Goal: Task Accomplishment & Management: Use online tool/utility

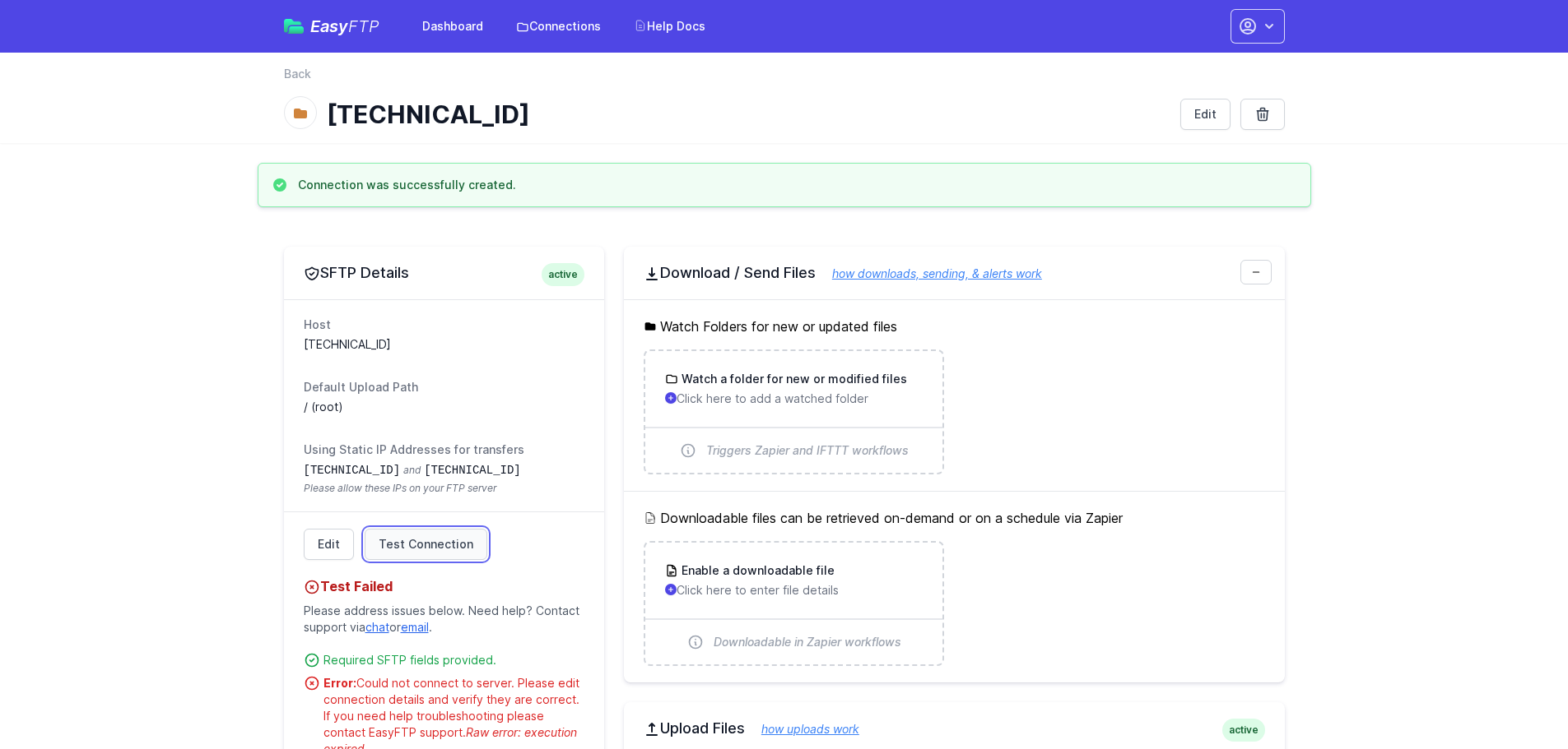
click at [428, 549] on span "Test Connection" at bounding box center [426, 544] width 95 height 16
click at [422, 543] on span "Test Connection" at bounding box center [426, 544] width 95 height 16
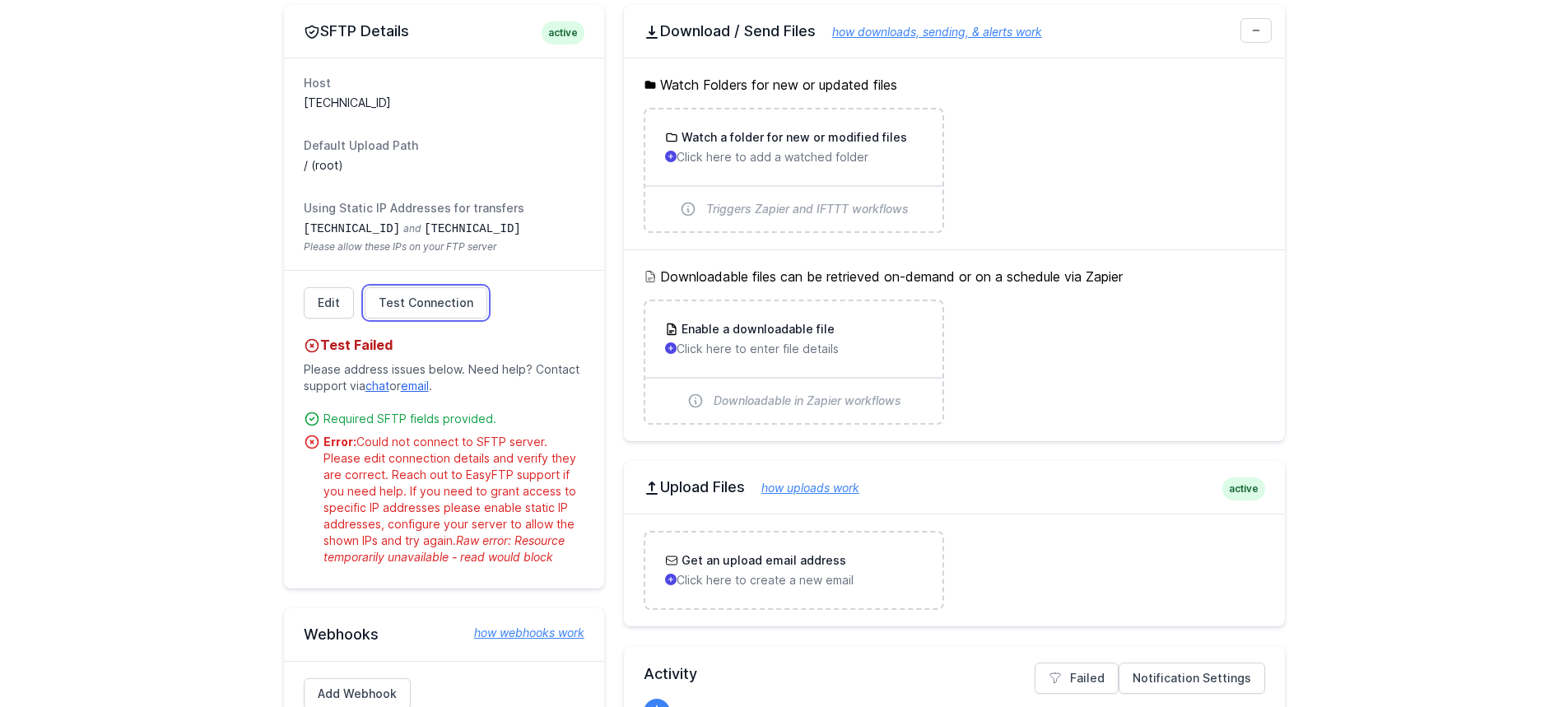
scroll to position [247, 0]
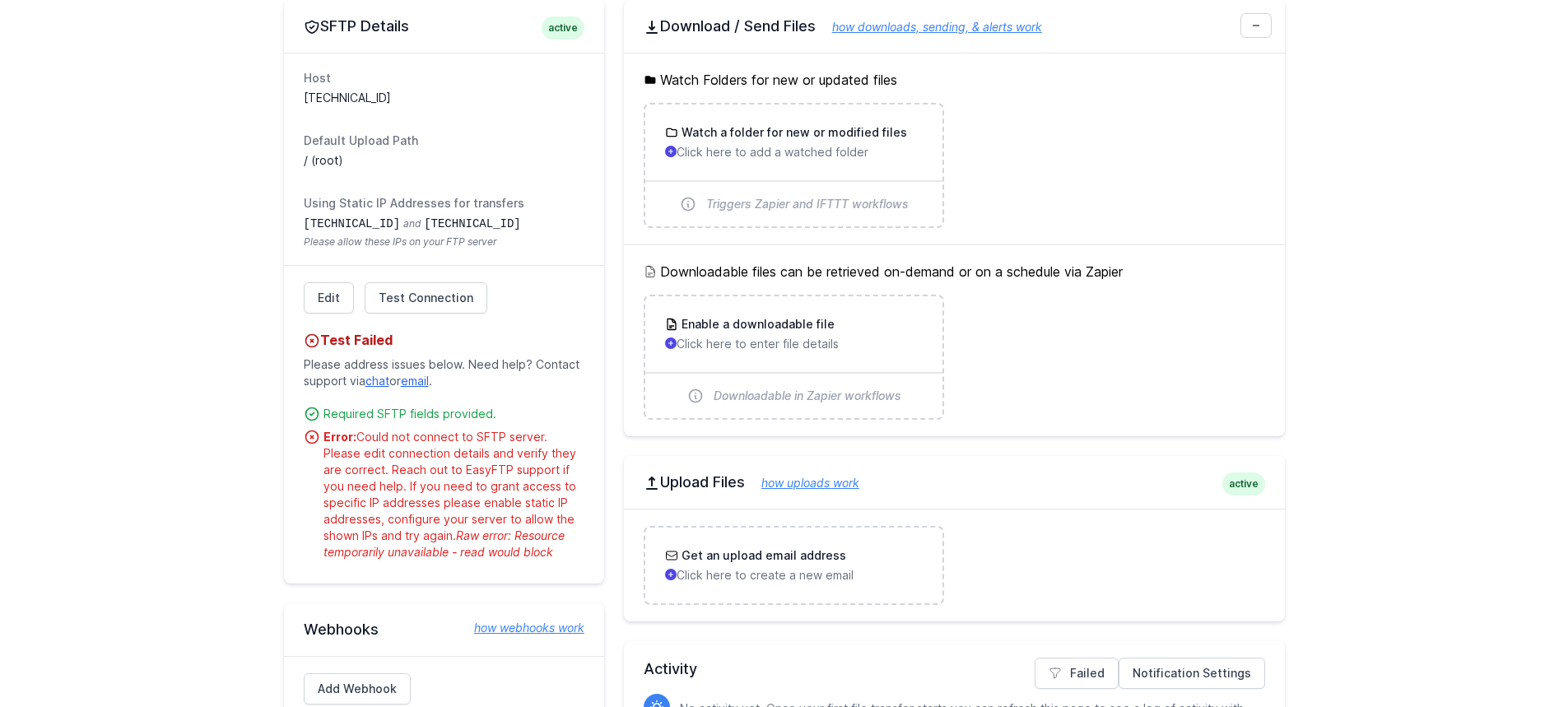
click at [420, 425] on ul "Required SFTP fields provided. Error: Could not connect to SFTP server. Please …" at bounding box center [444, 478] width 281 height 165
click at [352, 315] on div "Test Failed Please address issues below. Need help? Contact support via chat or…" at bounding box center [444, 437] width 281 height 247
click at [341, 303] on link "Edit" at bounding box center [328, 298] width 50 height 31
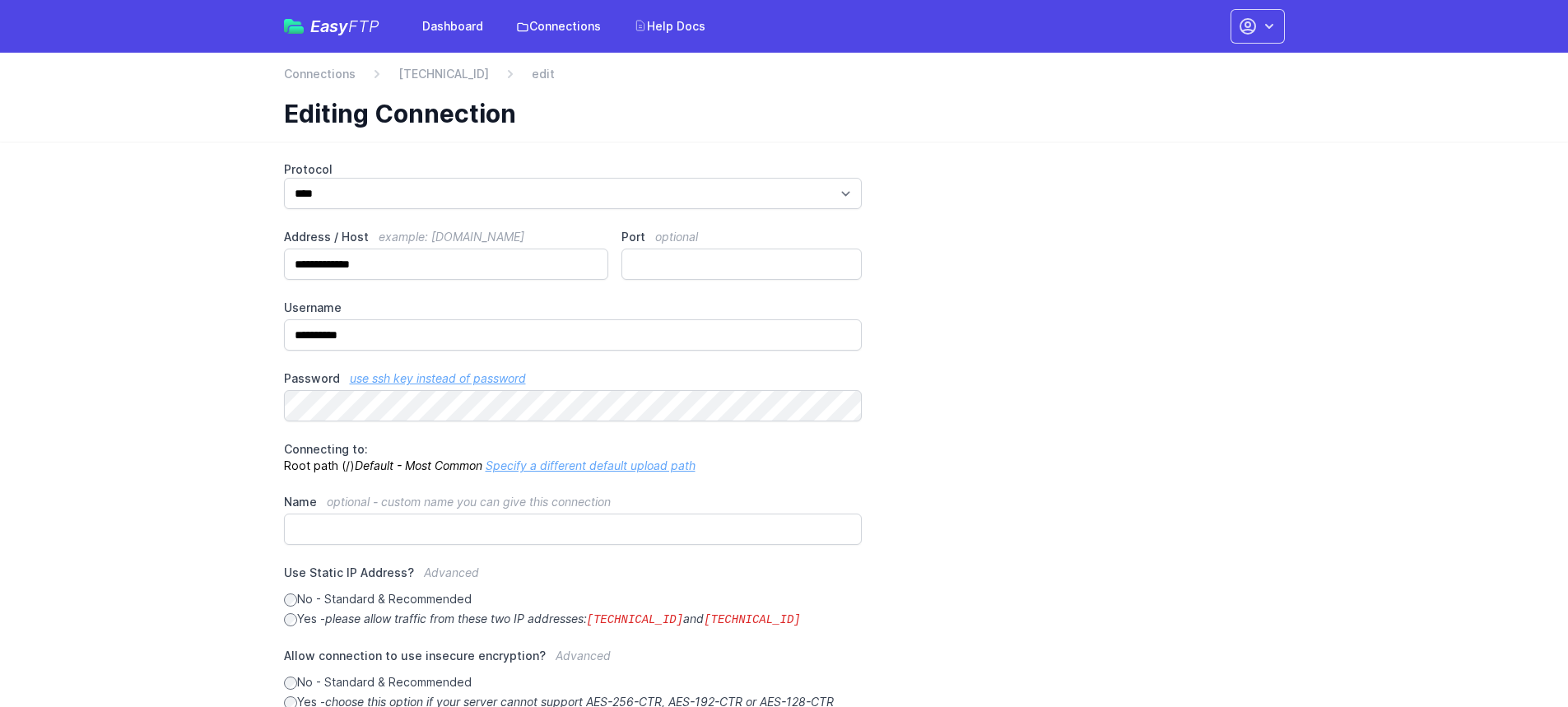
click at [512, 463] on link "Specify a different default upload path" at bounding box center [590, 465] width 210 height 14
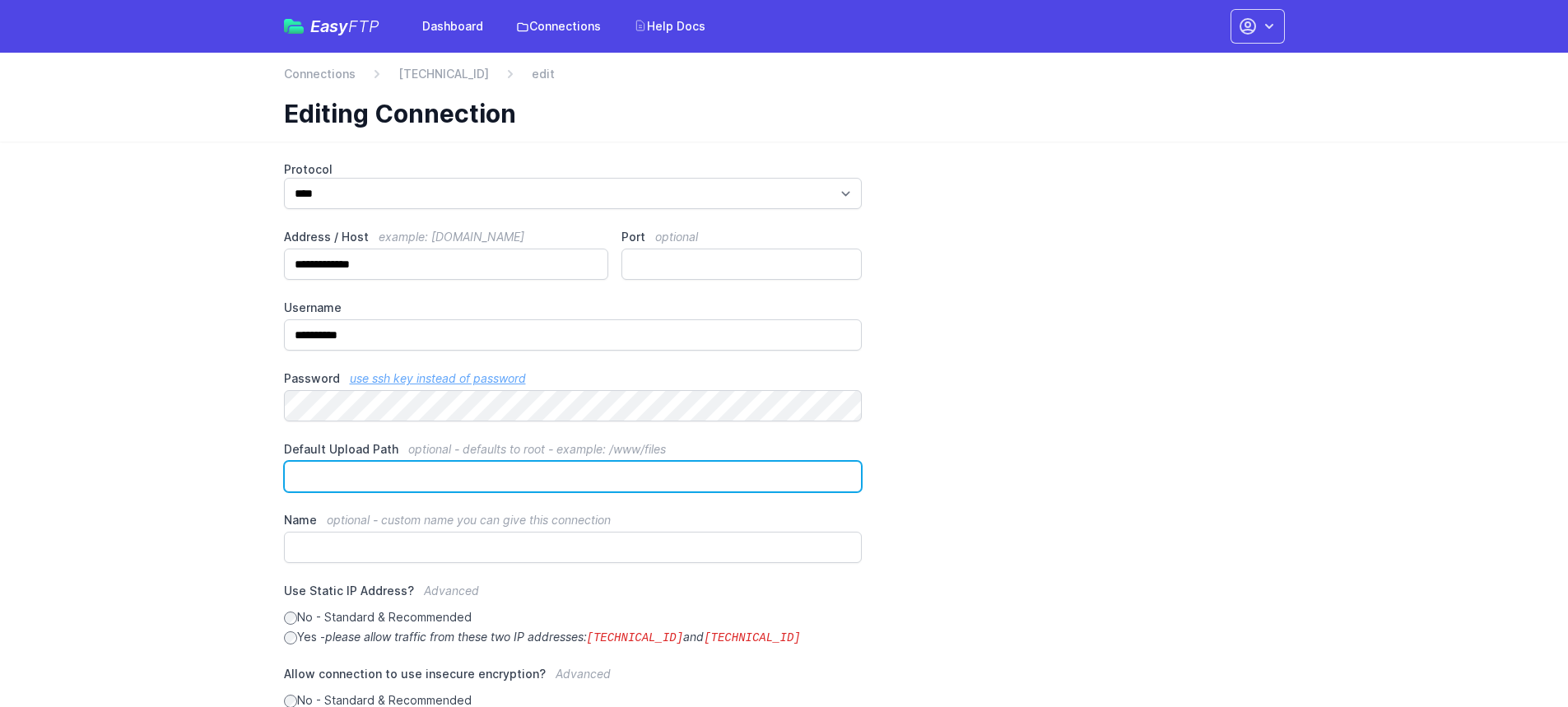
click at [454, 479] on input "Default Upload Path optional - defaults to root - example: /www/files" at bounding box center [573, 476] width 578 height 31
type input "********"
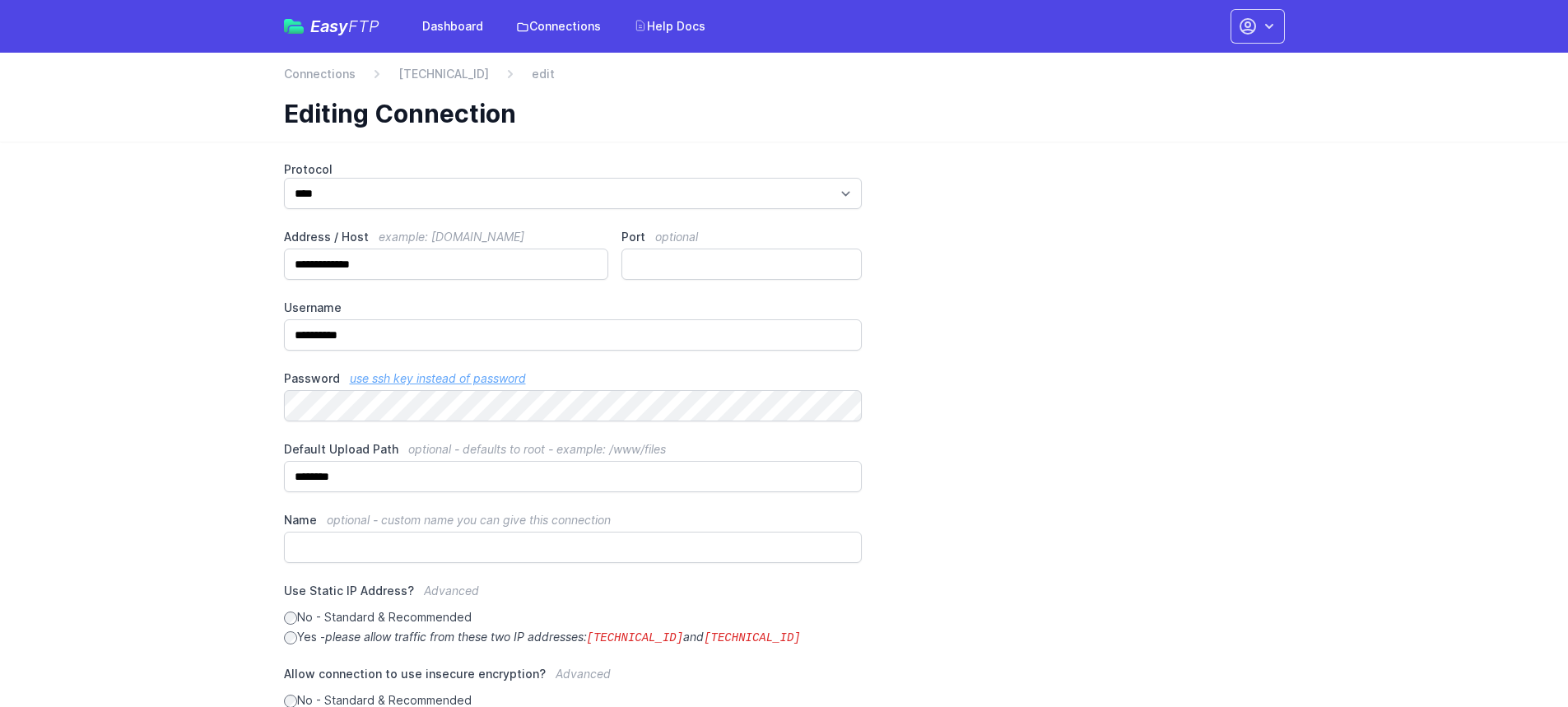
click at [1008, 437] on div "**********" at bounding box center [784, 527] width 1001 height 732
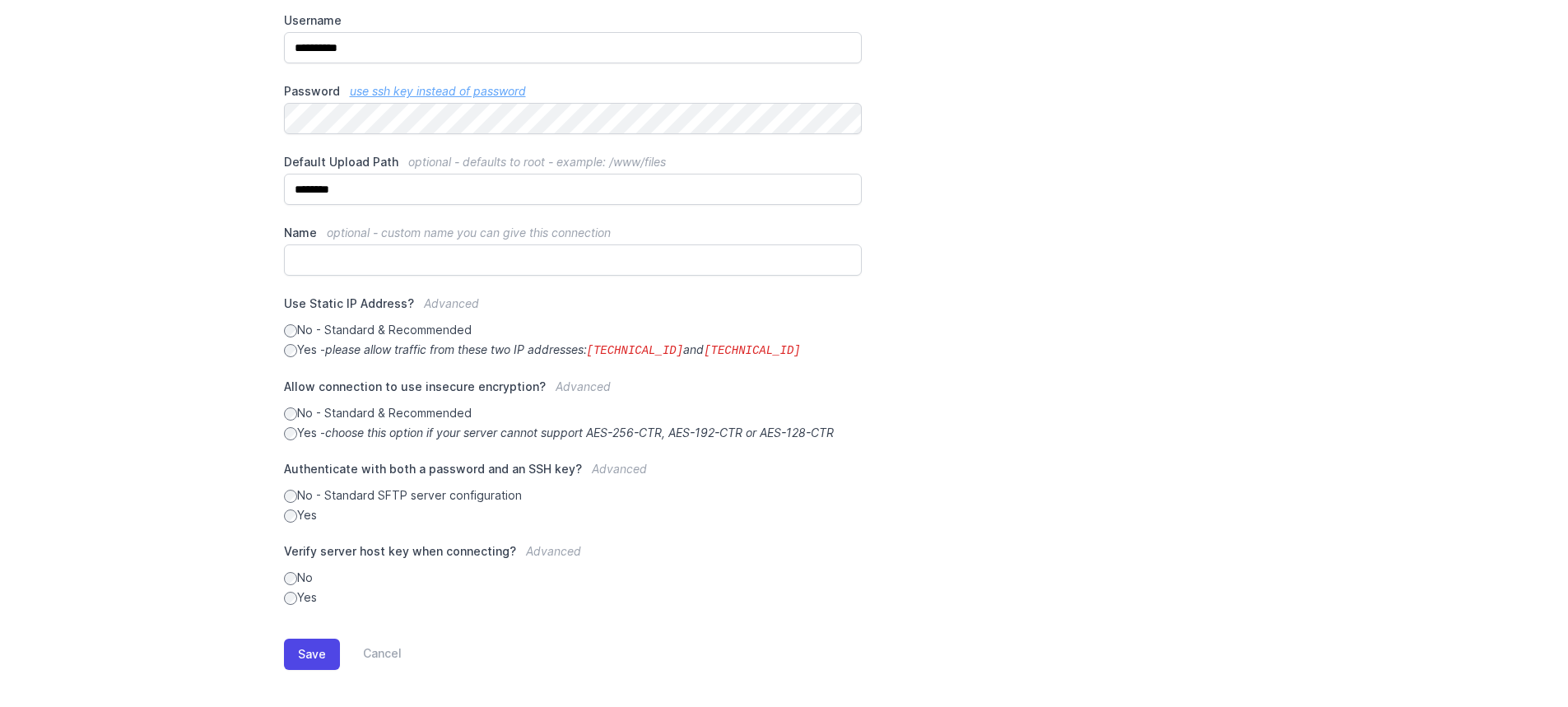
scroll to position [296, 0]
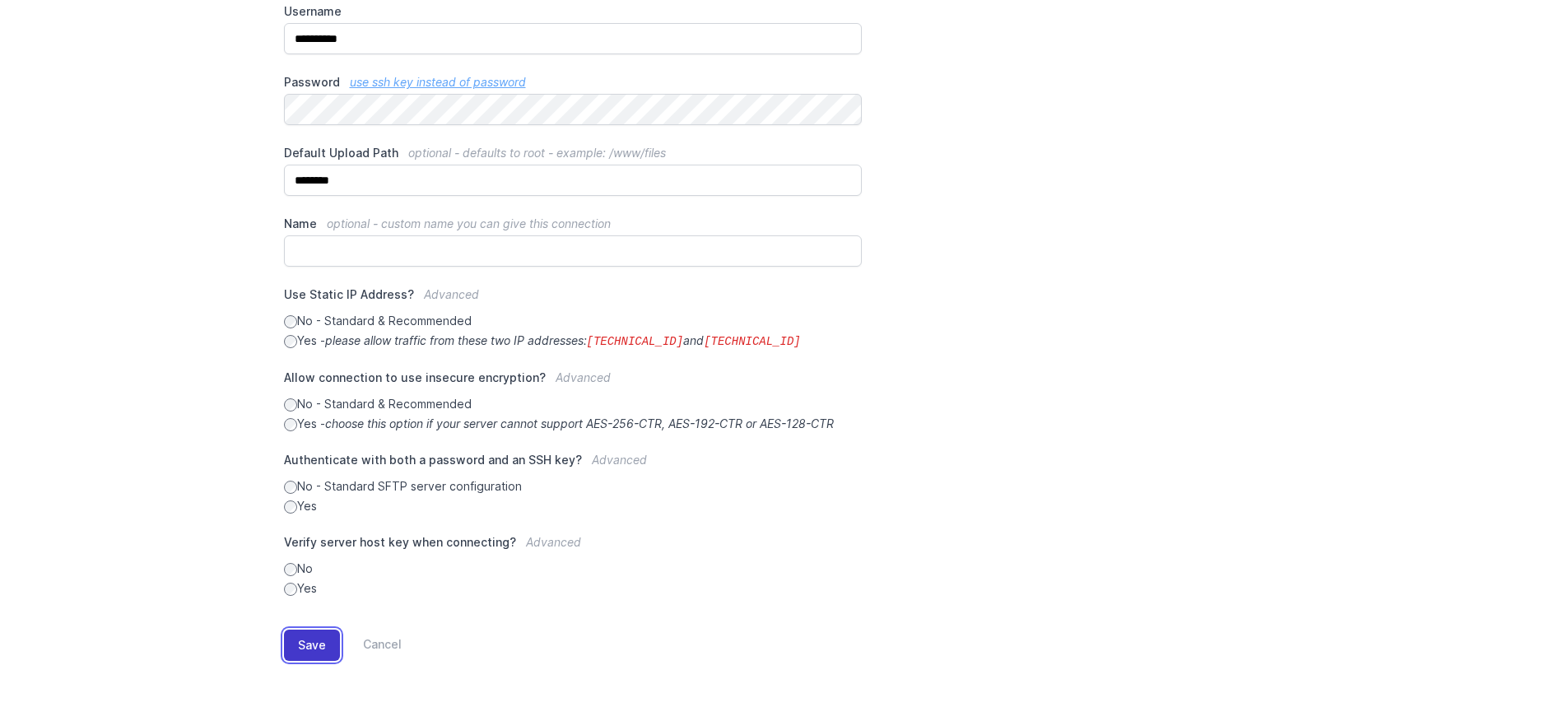
click at [326, 649] on button "Save" at bounding box center [312, 644] width 56 height 31
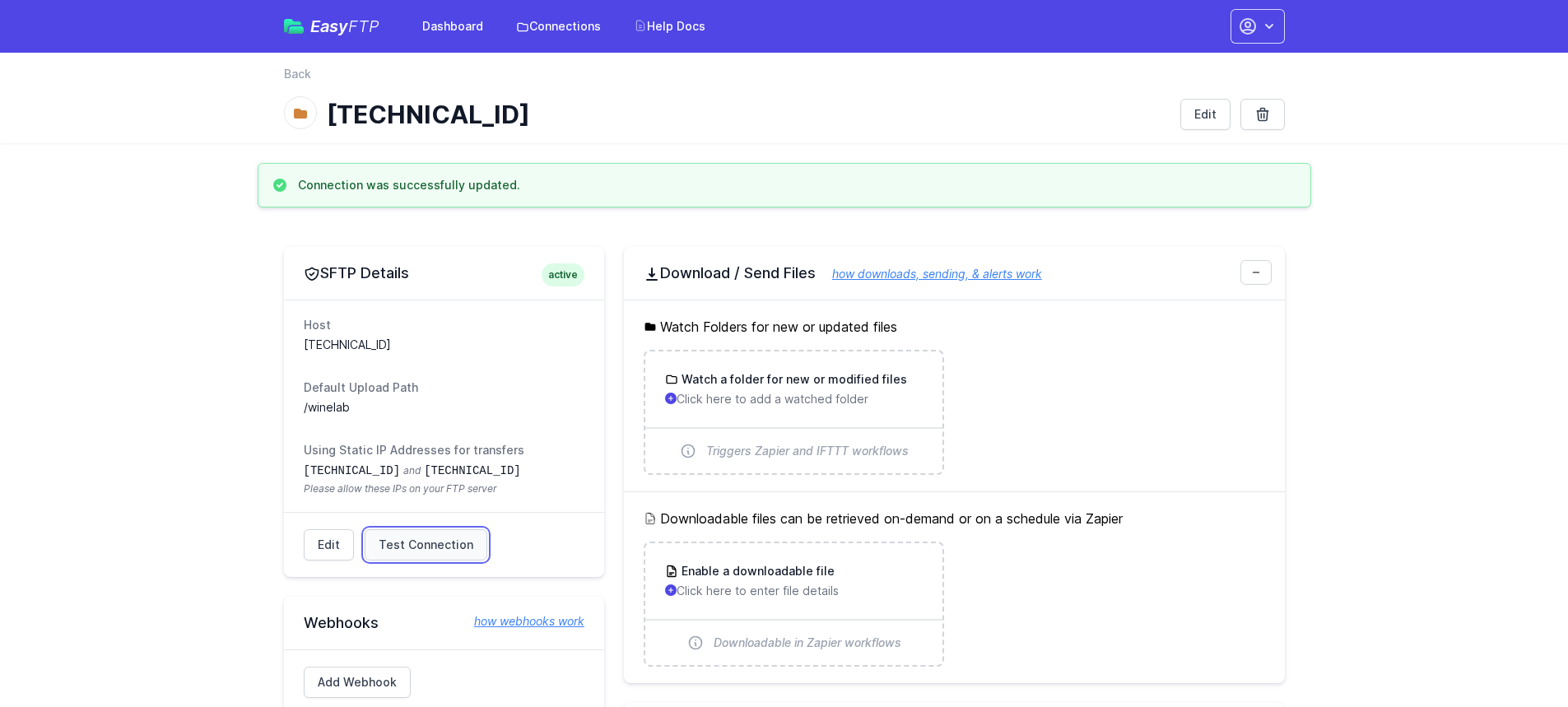
click at [406, 543] on span "Test Connection" at bounding box center [426, 544] width 95 height 16
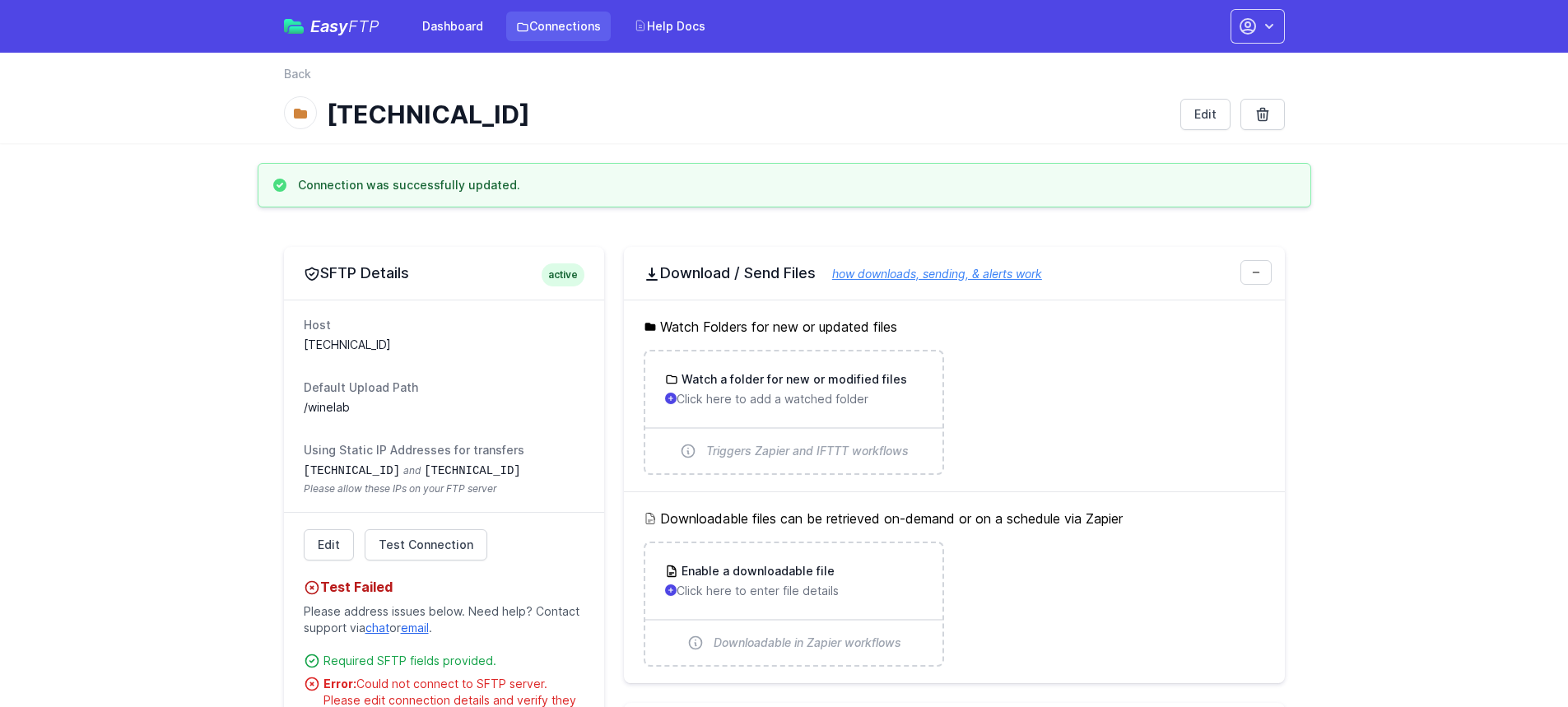
click at [520, 22] on icon at bounding box center [523, 27] width 14 height 14
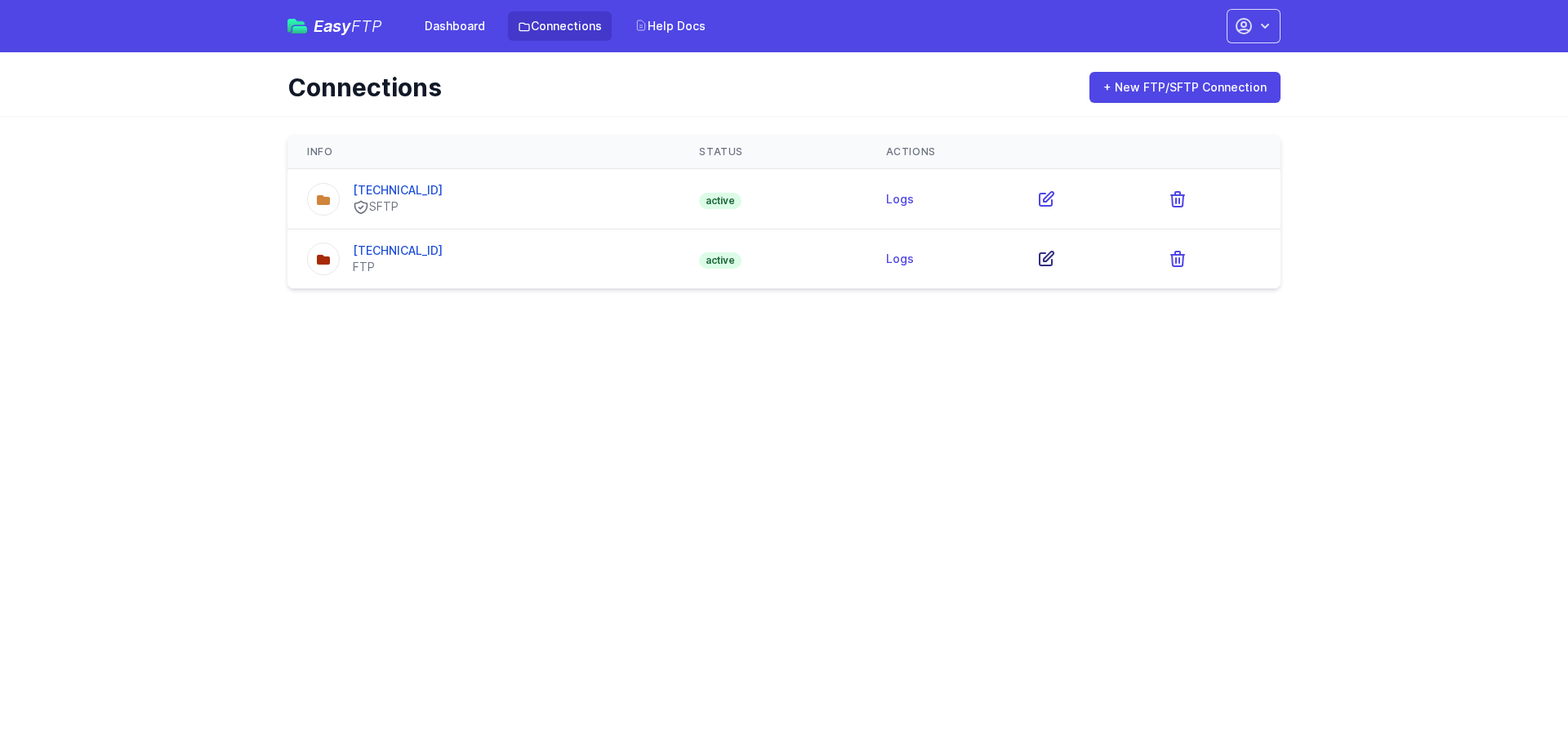
click at [1040, 259] on icon at bounding box center [1047, 259] width 14 height 14
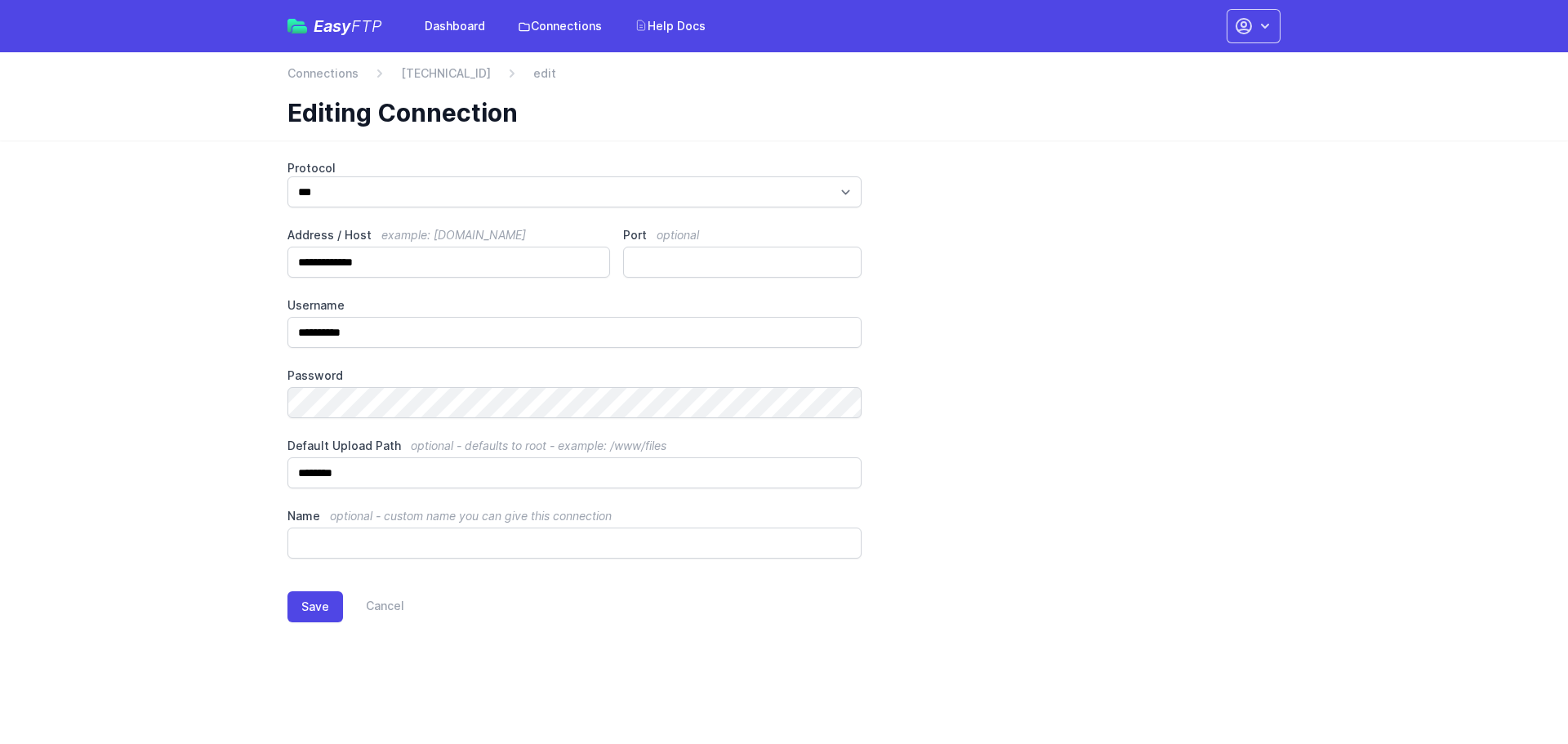
click at [319, 626] on div "Save Cancel" at bounding box center [784, 604] width 993 height 90
click at [316, 612] on button "Save" at bounding box center [316, 607] width 55 height 31
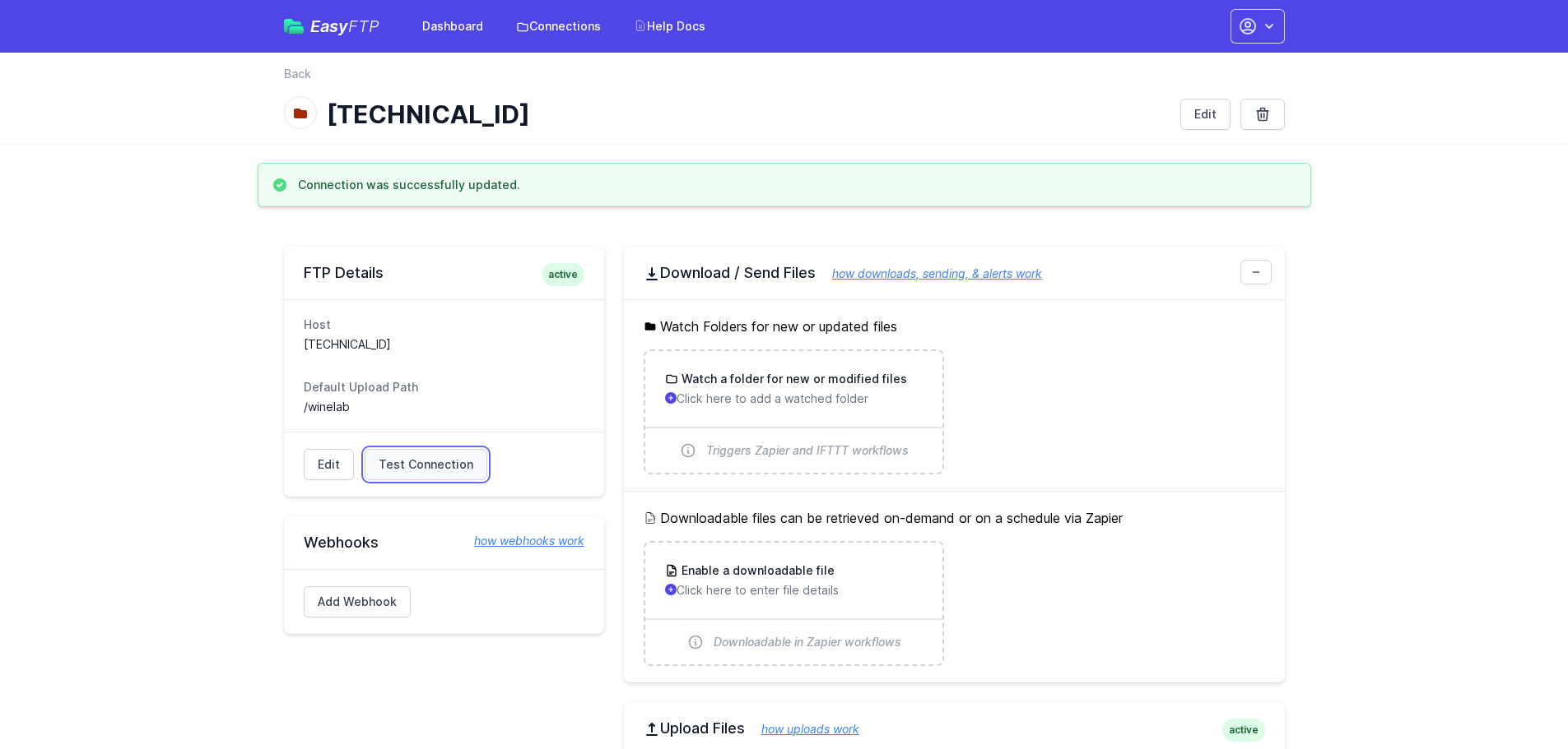
click at [396, 471] on span "Test Connection" at bounding box center [426, 464] width 95 height 16
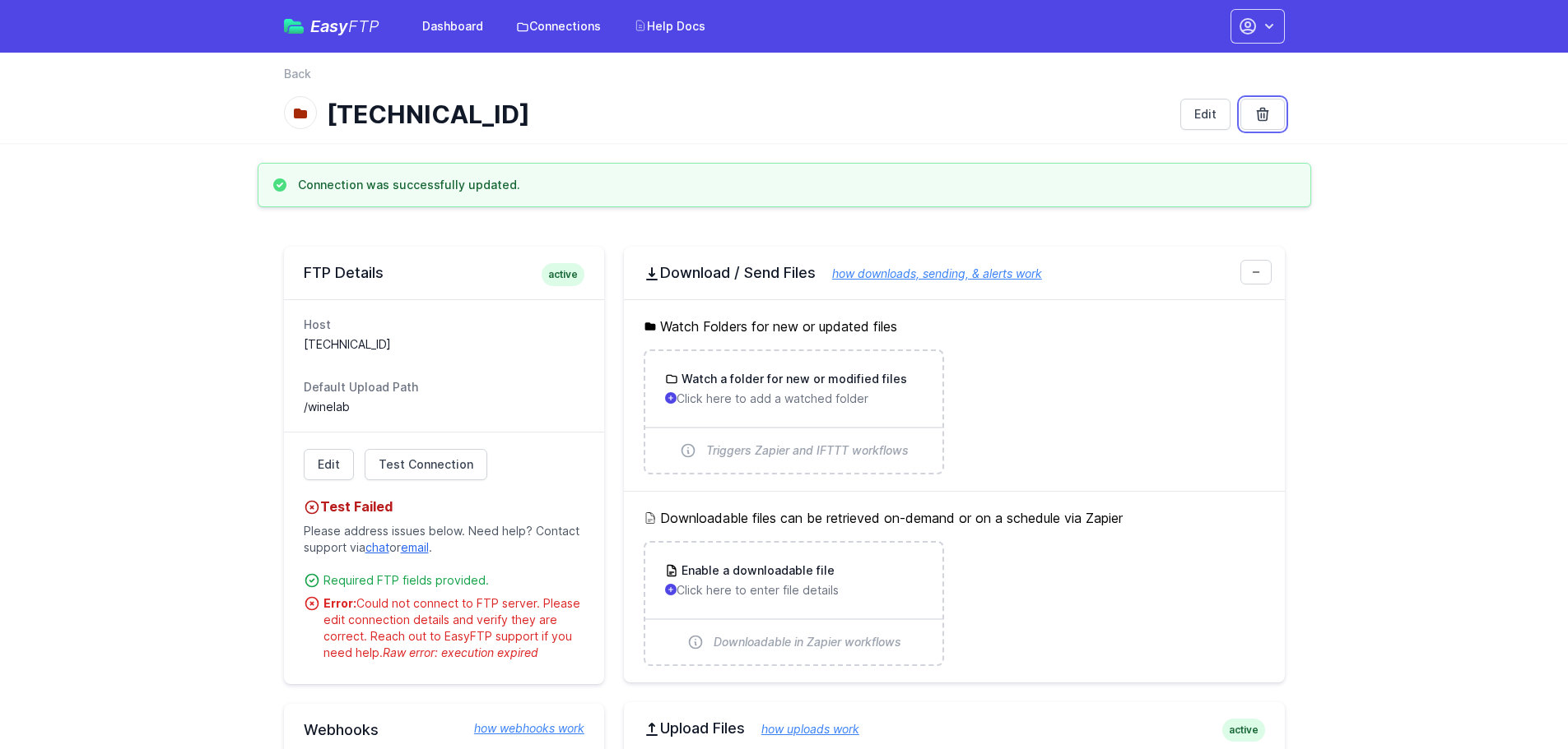
click at [1262, 118] on icon at bounding box center [1262, 114] width 16 height 16
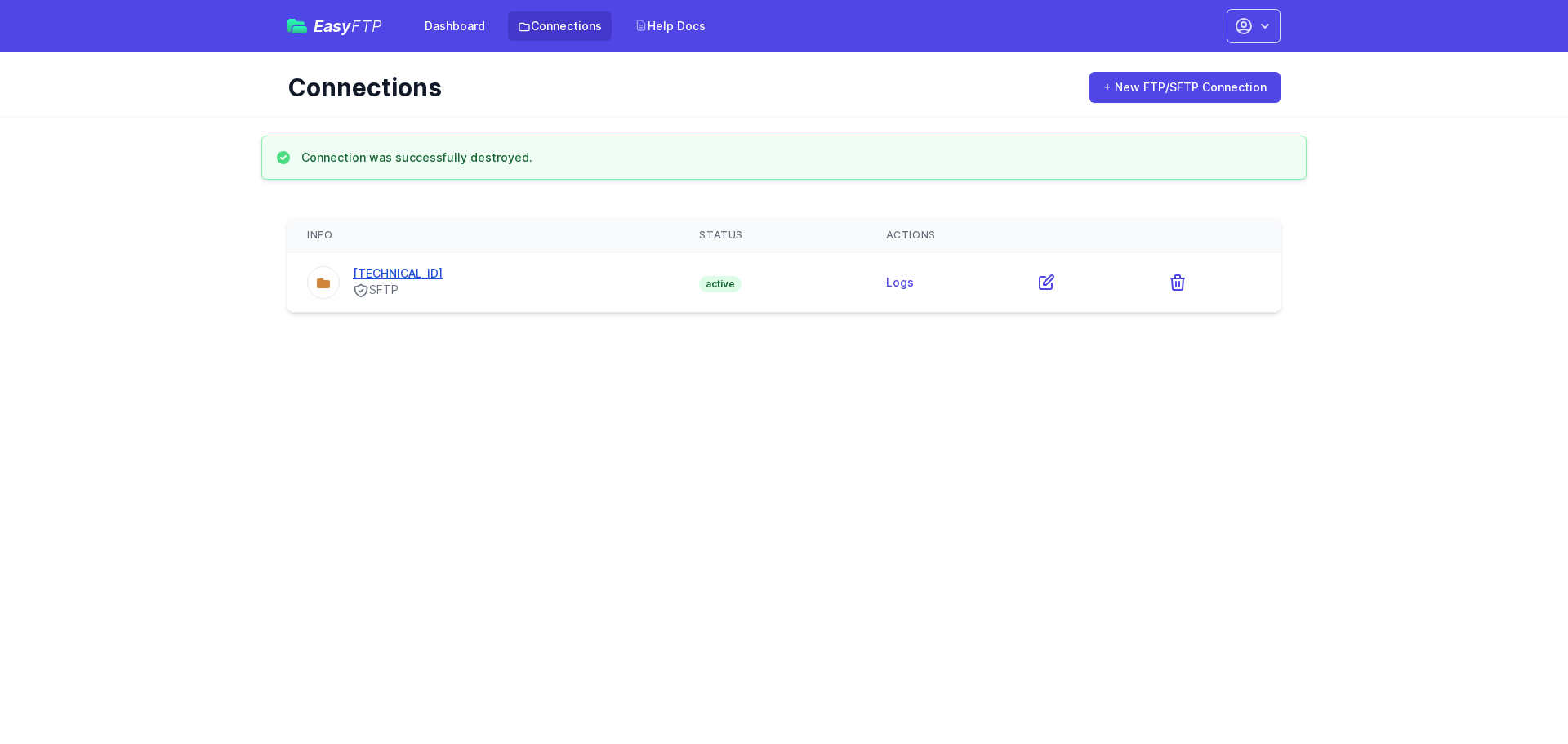
click at [401, 270] on link "[TECHNICAL_ID]" at bounding box center [397, 273] width 90 height 14
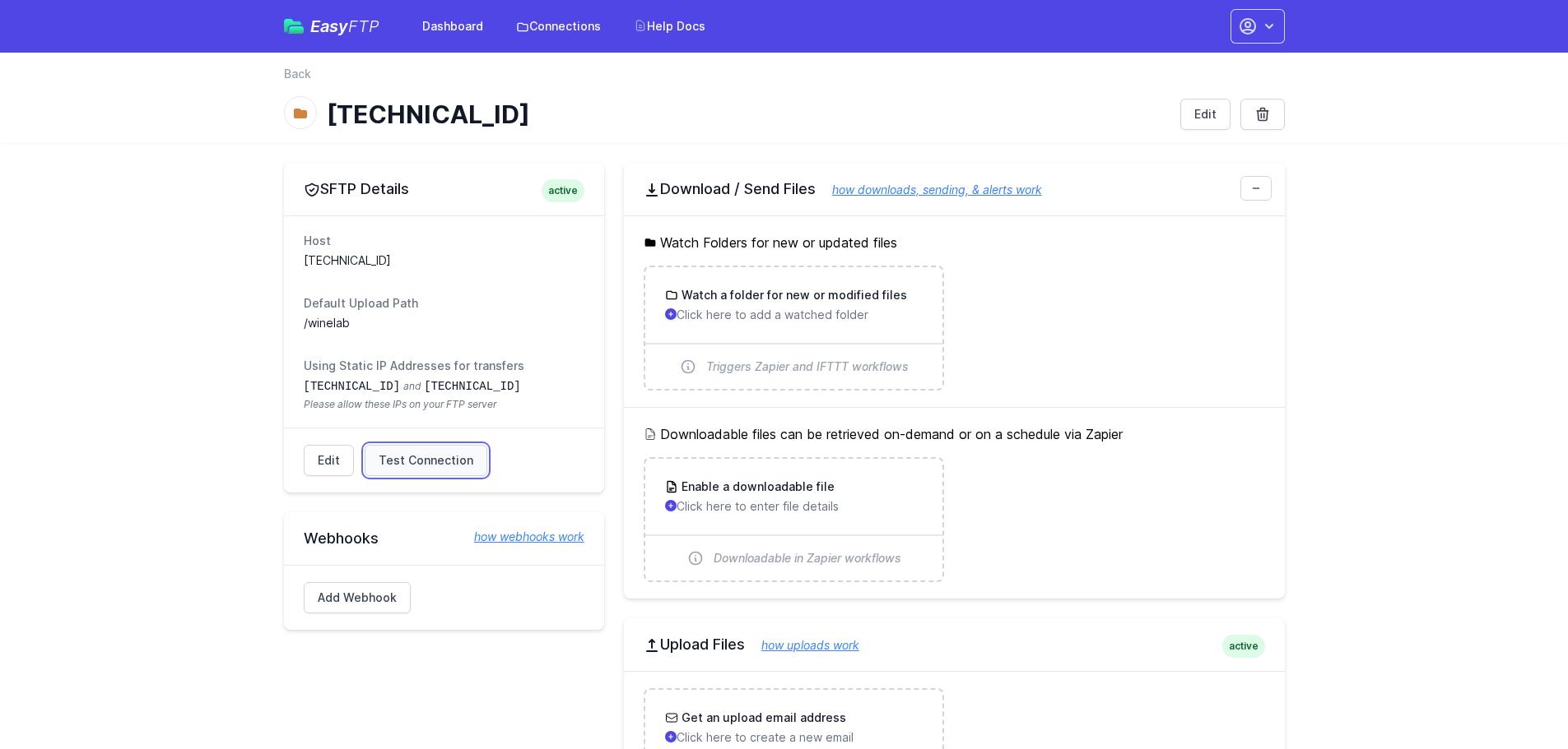
click at [428, 462] on span "Test Connection" at bounding box center [426, 460] width 95 height 16
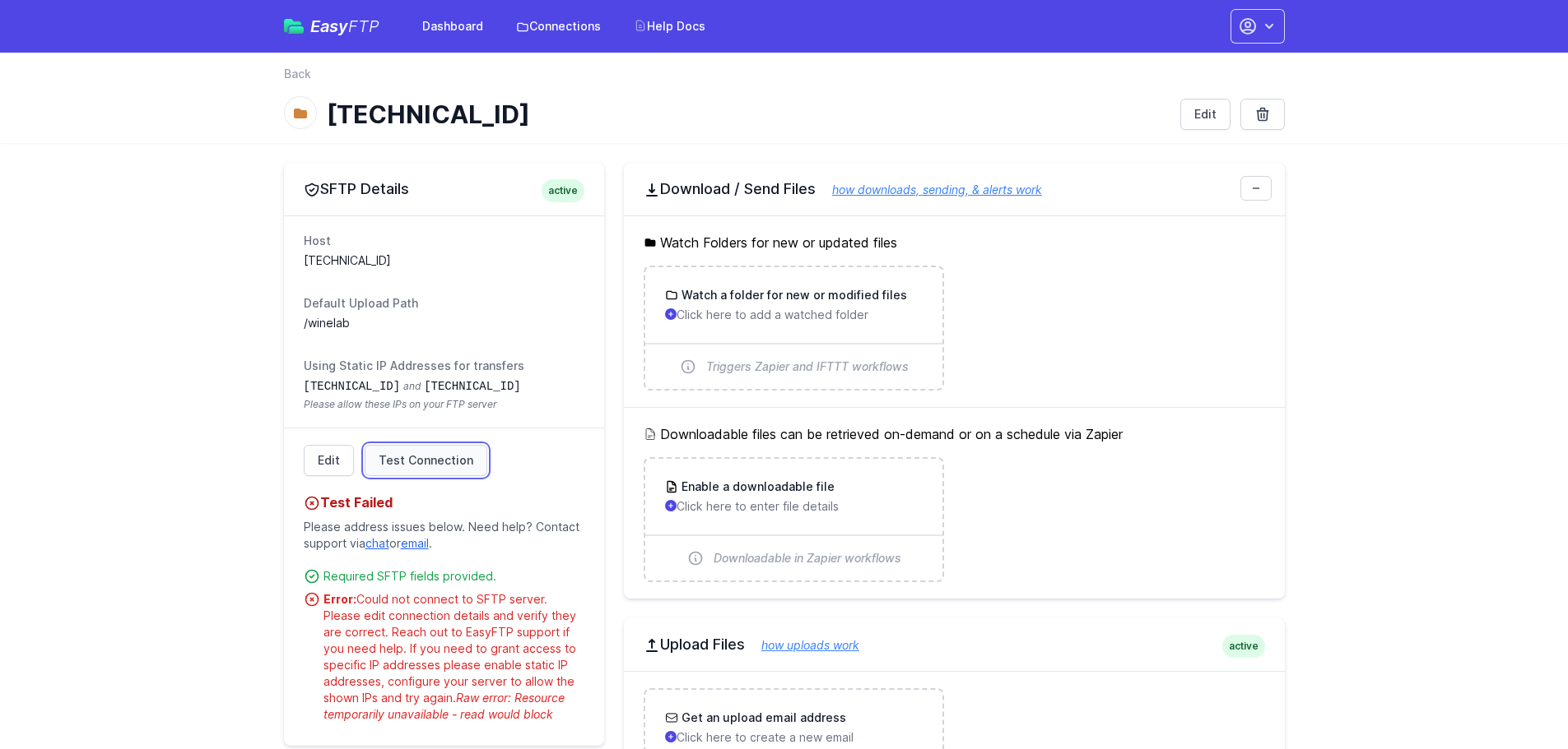
scroll to position [82, 0]
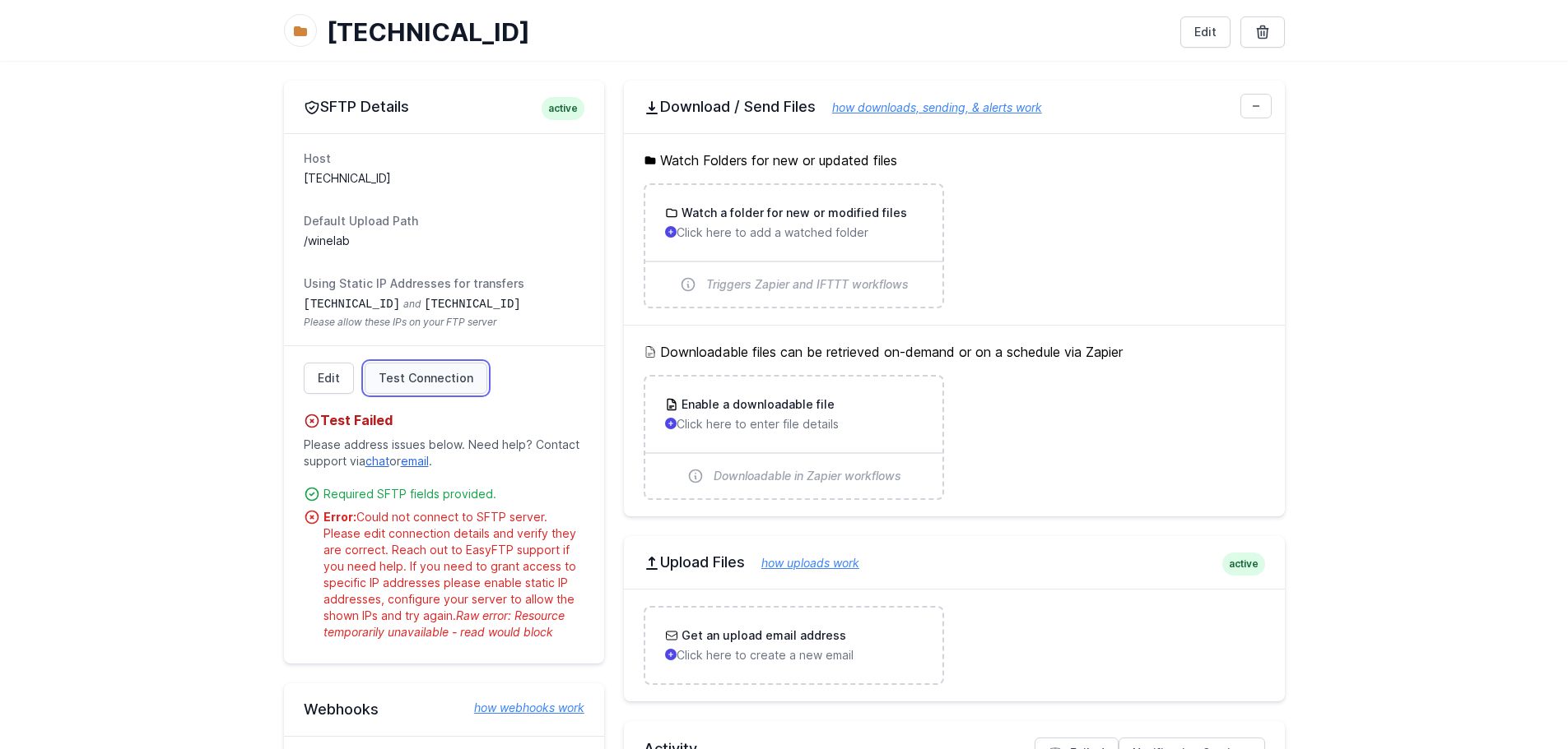
click at [401, 381] on span "Test Connection" at bounding box center [426, 378] width 95 height 16
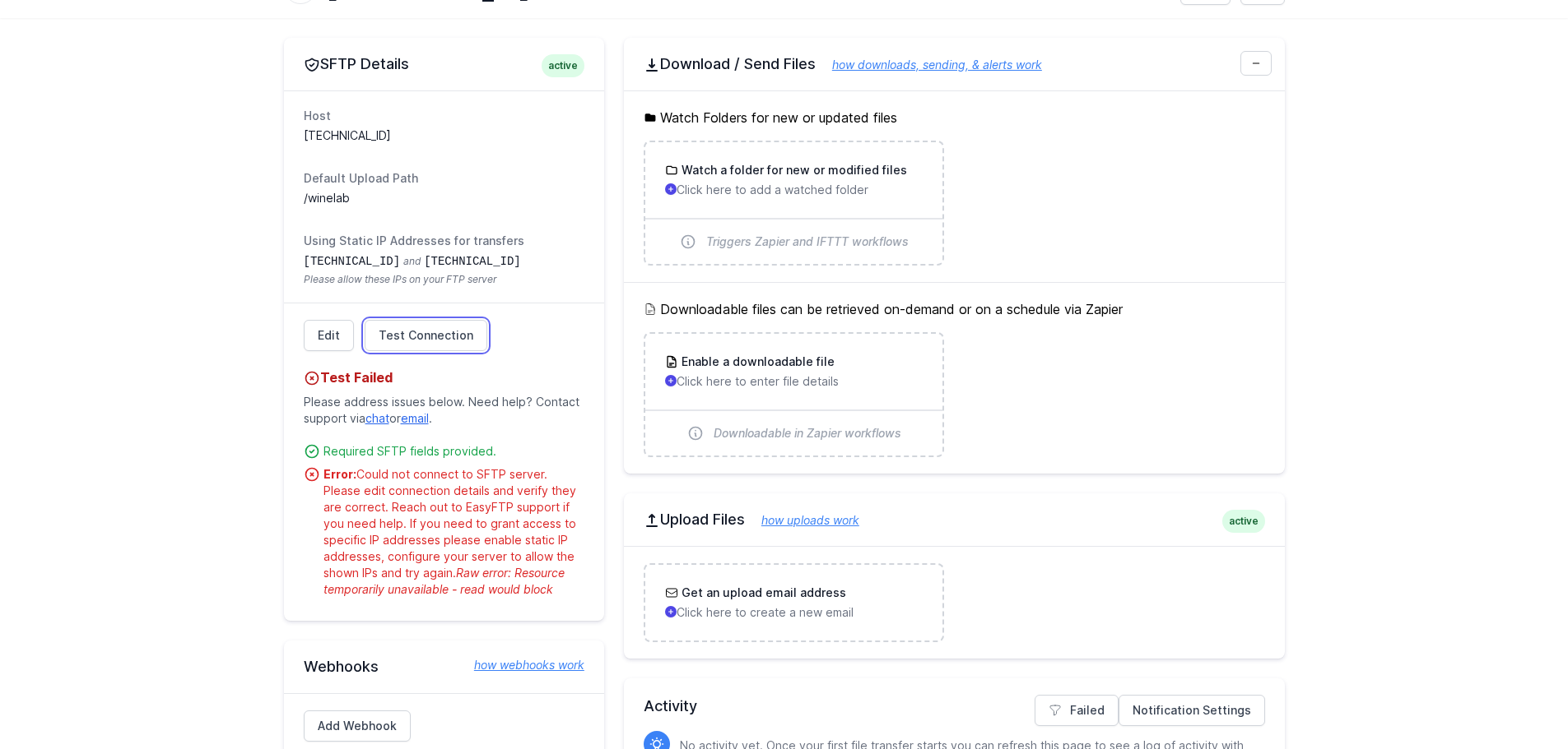
scroll to position [165, 0]
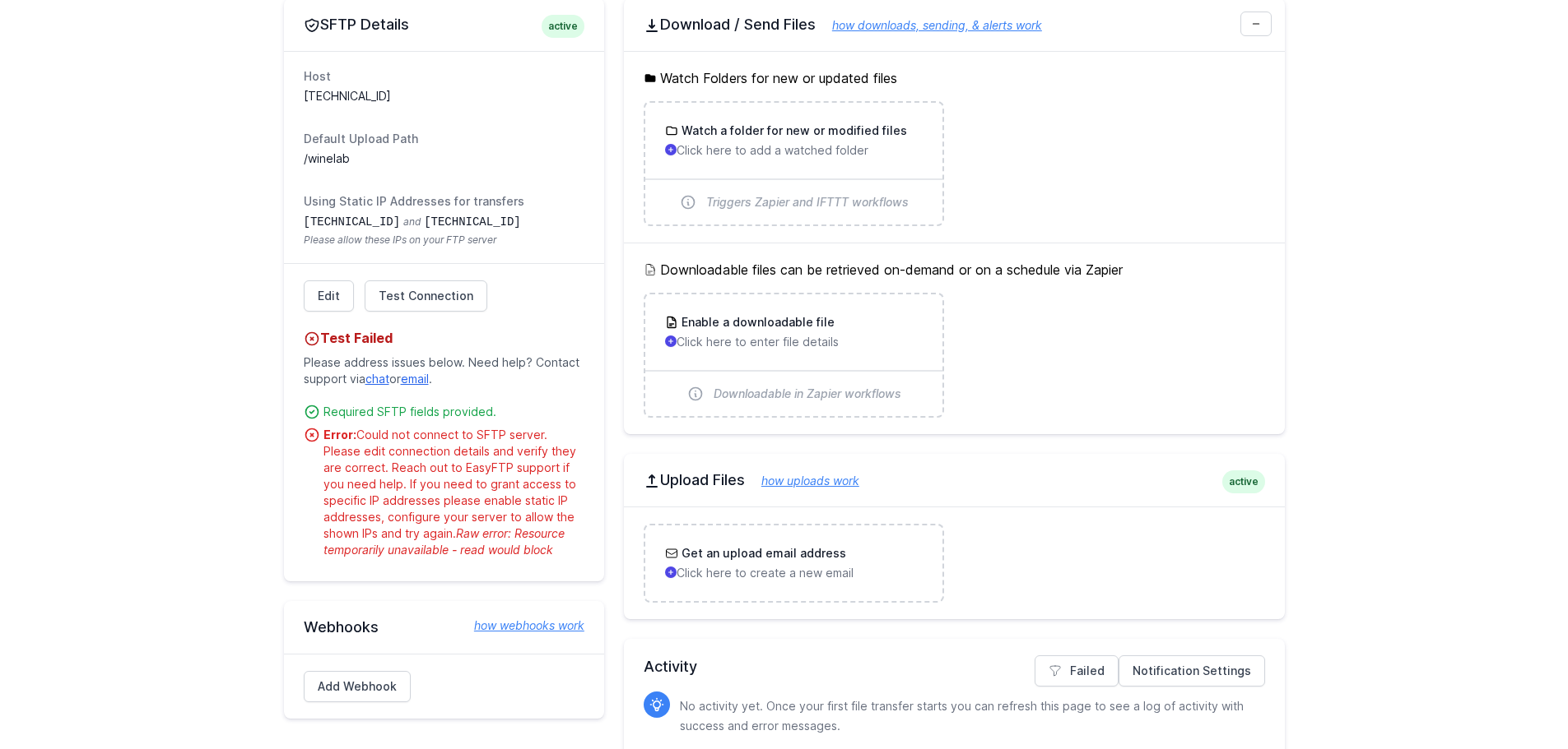
click at [507, 551] on span "Raw error: Resource temporarily unavailable - read would block" at bounding box center [443, 542] width 241 height 30
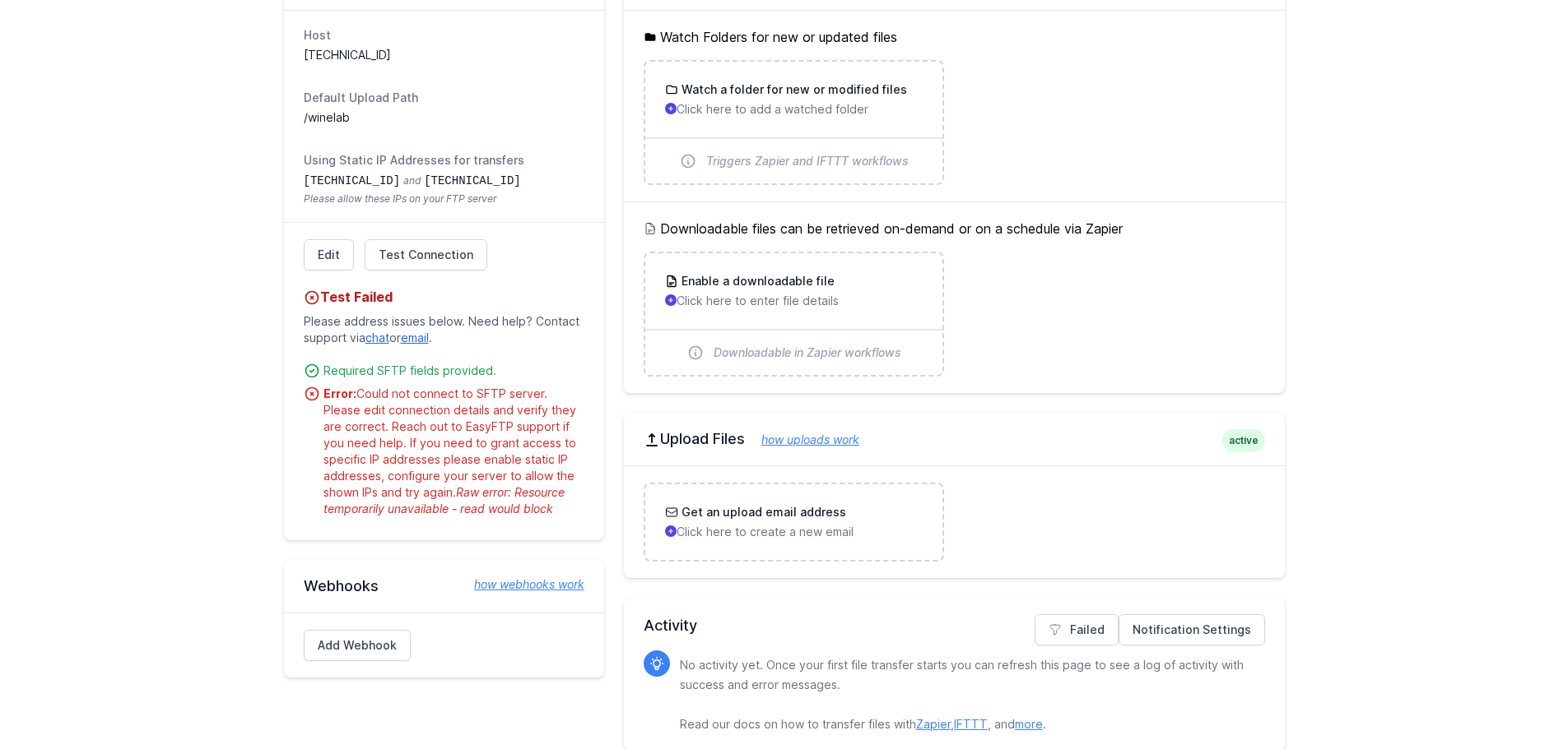
scroll to position [227, 0]
